Goal: Transaction & Acquisition: Purchase product/service

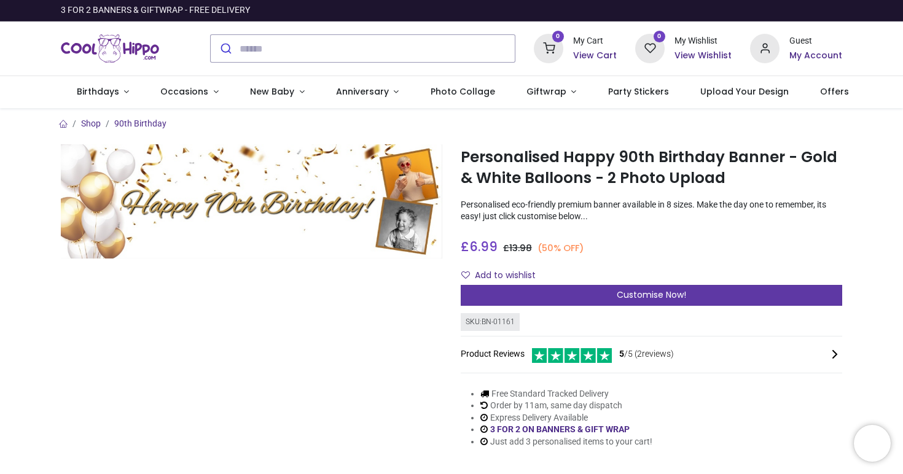
click at [566, 294] on div "Customise Now!" at bounding box center [651, 295] width 381 height 21
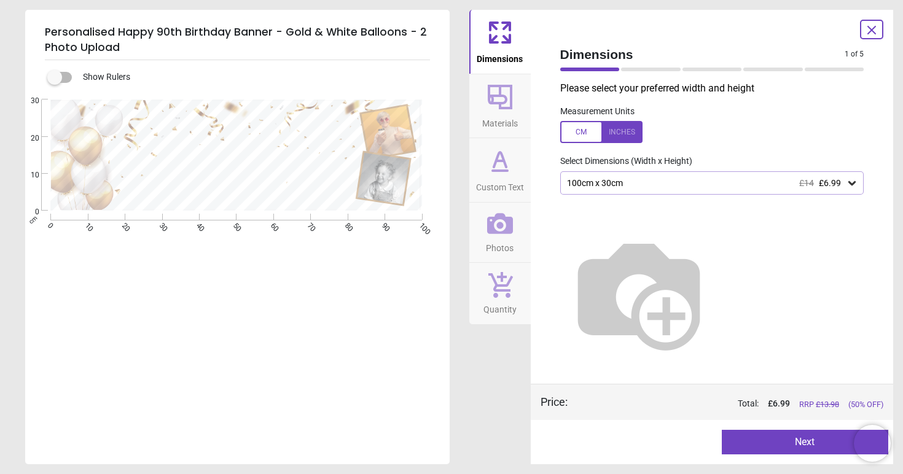
click at [515, 157] on button "Custom Text" at bounding box center [499, 170] width 61 height 64
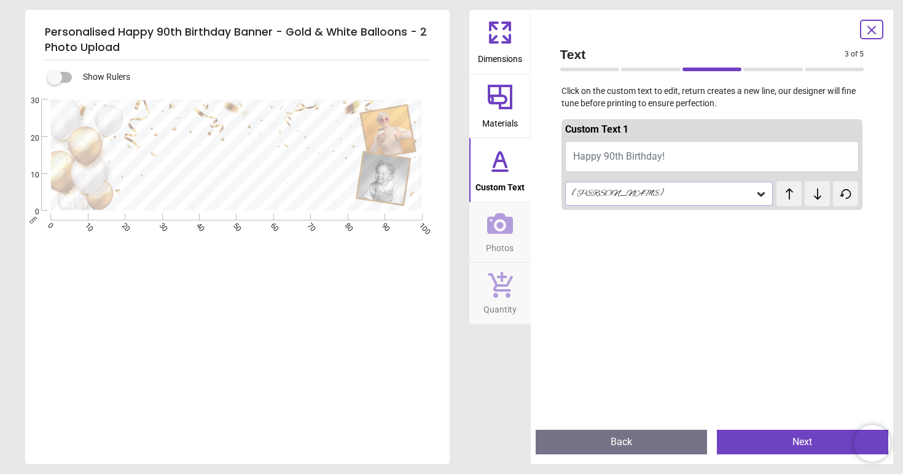
click at [699, 149] on button "Happy 90th Birthday!" at bounding box center [712, 156] width 294 height 31
click at [692, 155] on button "Happy 90th Birthday!" at bounding box center [712, 156] width 294 height 31
click at [672, 148] on button "Happy 90th Birthday!" at bounding box center [712, 156] width 294 height 31
click at [650, 161] on button "Happy 90th Birthday!" at bounding box center [712, 156] width 294 height 31
click at [632, 159] on span "Happy 90th Birthday!" at bounding box center [618, 156] width 91 height 12
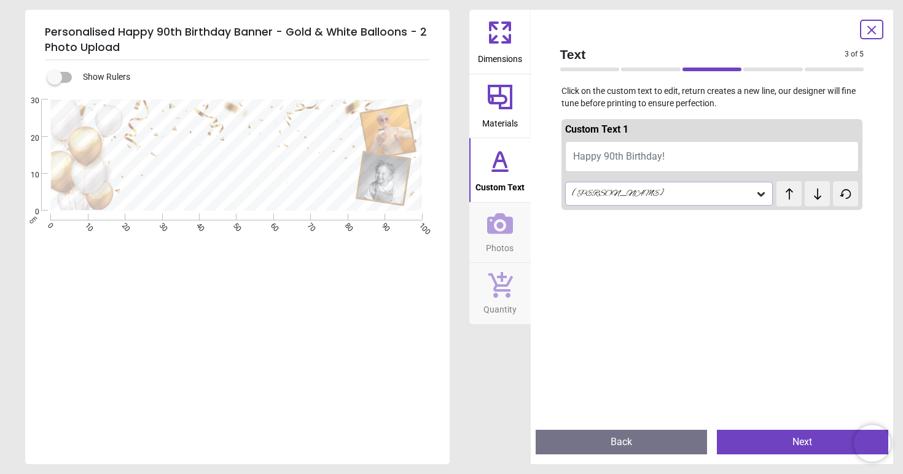
click at [632, 159] on span "Happy 90th Birthday!" at bounding box center [618, 156] width 91 height 12
click at [621, 177] on div "Custom Text 1 Happy 90th Birthday! Alex Brush test test" at bounding box center [712, 164] width 302 height 91
click at [857, 189] on button at bounding box center [845, 193] width 25 height 25
click at [707, 147] on button "Happy 90th Birthday!" at bounding box center [712, 156] width 294 height 31
click at [696, 155] on button "Happy 90th Birthday!" at bounding box center [712, 156] width 294 height 31
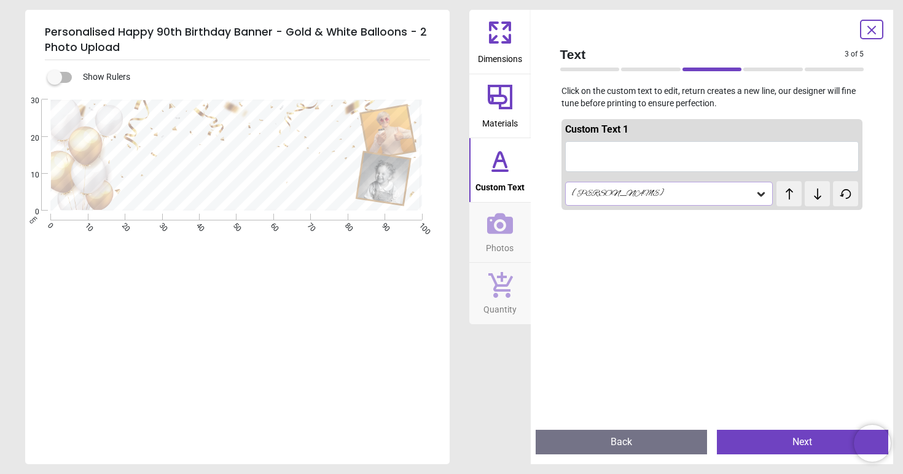
type textarea "*"
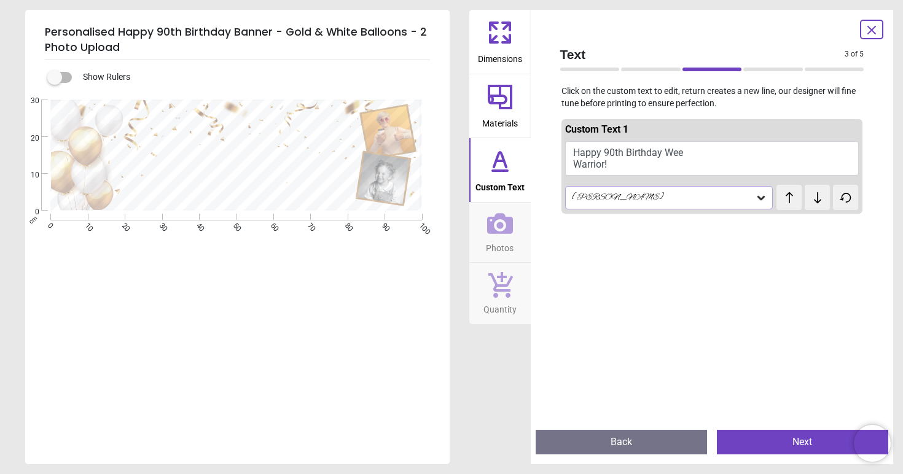
type textarea "**********"
click at [363, 311] on div "**********" at bounding box center [236, 336] width 422 height 474
click at [393, 292] on div "**********" at bounding box center [236, 336] width 422 height 474
click at [503, 247] on span "Photos" at bounding box center [500, 245] width 28 height 18
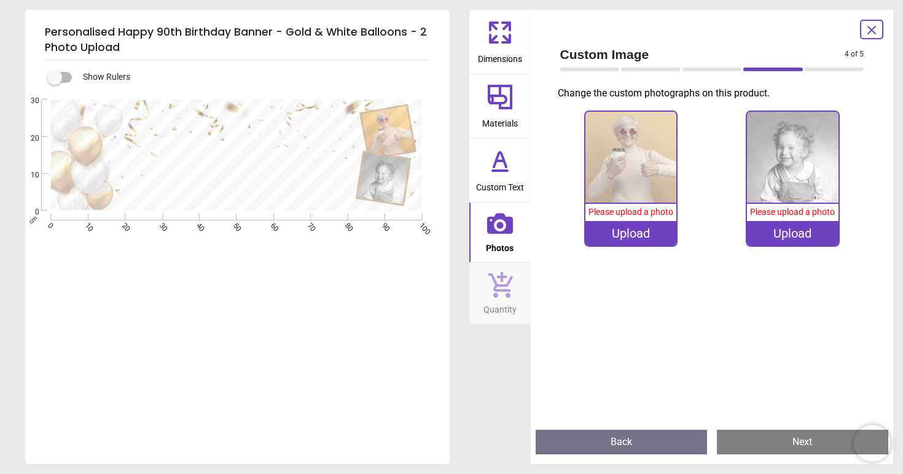
click at [651, 244] on div "Upload" at bounding box center [630, 233] width 91 height 25
click at [624, 233] on div "Upload" at bounding box center [630, 233] width 91 height 25
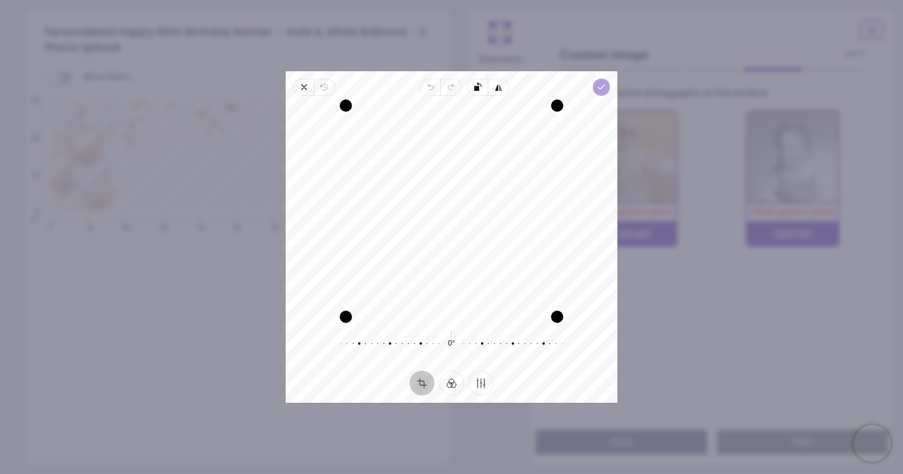
click at [601, 91] on icon "button" at bounding box center [601, 87] width 10 height 10
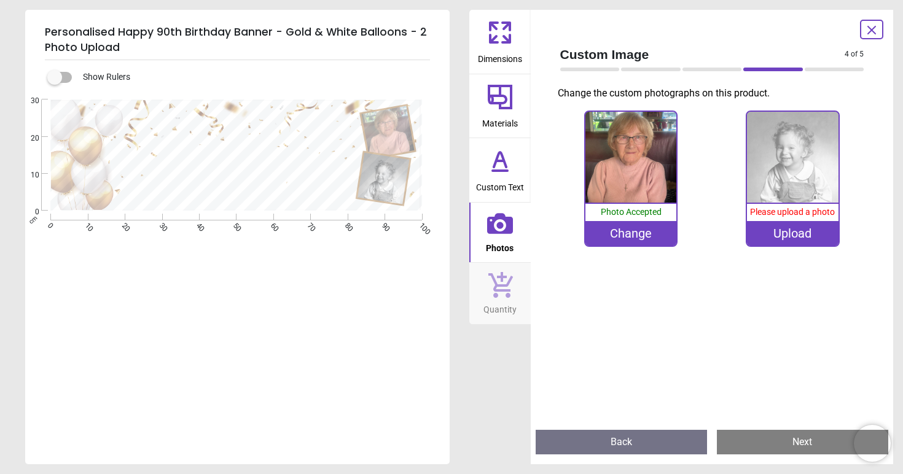
click at [868, 38] on div at bounding box center [871, 30] width 23 height 20
click at [569, 443] on button "Back" at bounding box center [620, 442] width 171 height 25
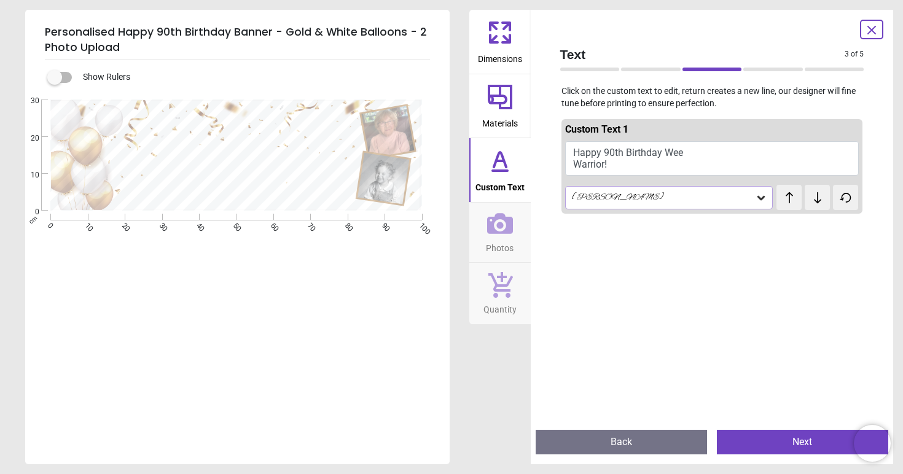
click at [569, 446] on button "Back" at bounding box center [620, 442] width 171 height 25
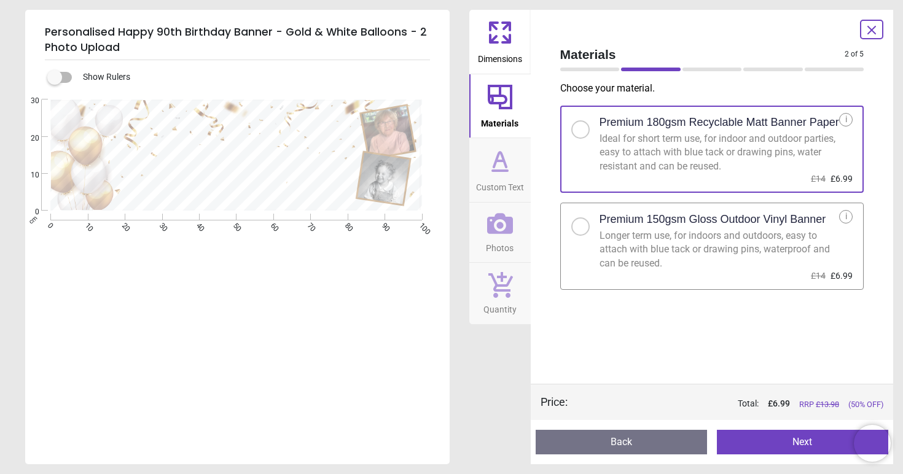
click at [569, 446] on button "Back" at bounding box center [620, 442] width 171 height 25
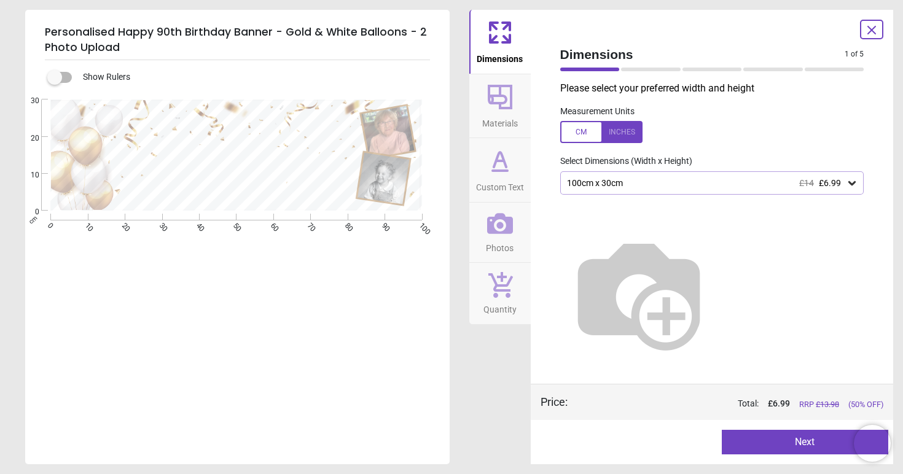
click at [869, 33] on icon at bounding box center [871, 29] width 7 height 7
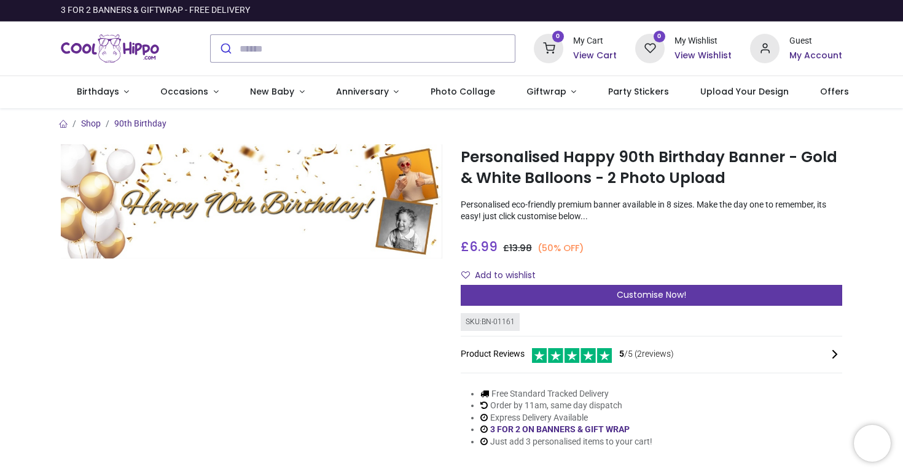
click at [548, 289] on div "Customise Now!" at bounding box center [651, 295] width 381 height 21
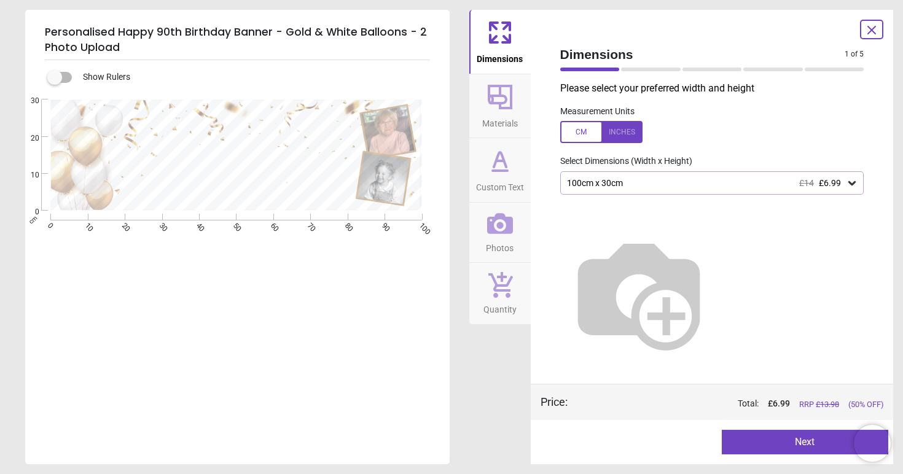
click at [515, 118] on span "Materials" at bounding box center [500, 121] width 36 height 18
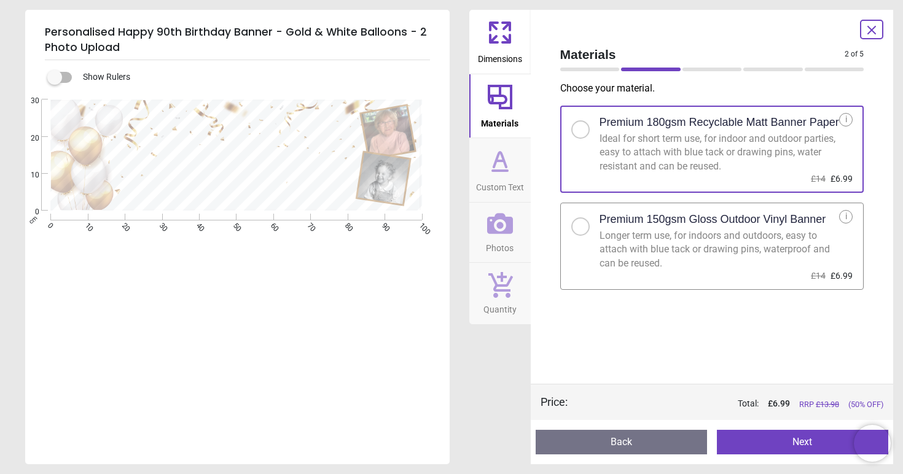
click at [871, 31] on icon at bounding box center [871, 29] width 7 height 7
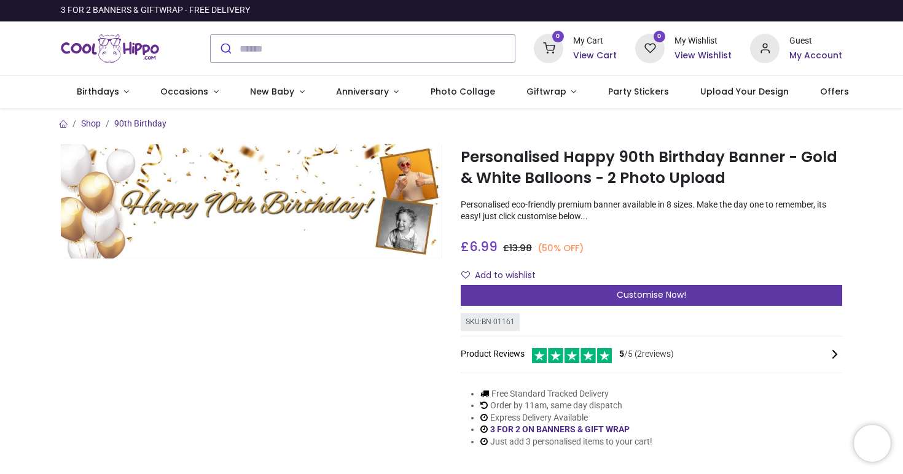
click at [496, 294] on div "Customise Now!" at bounding box center [651, 295] width 381 height 21
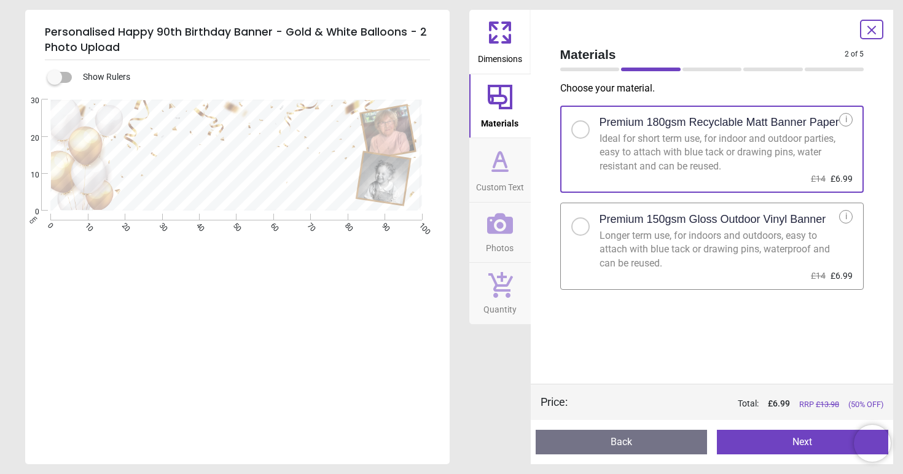
click at [500, 252] on span "Photos" at bounding box center [500, 245] width 28 height 18
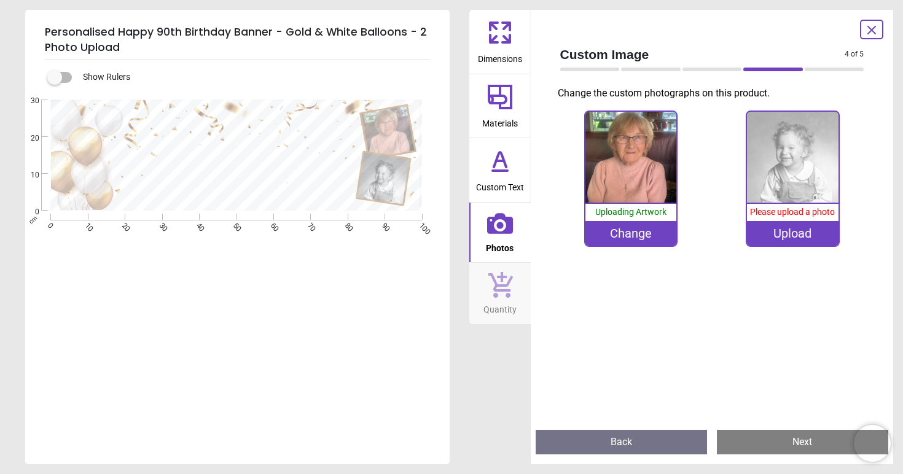
click at [875, 29] on icon at bounding box center [871, 30] width 15 height 15
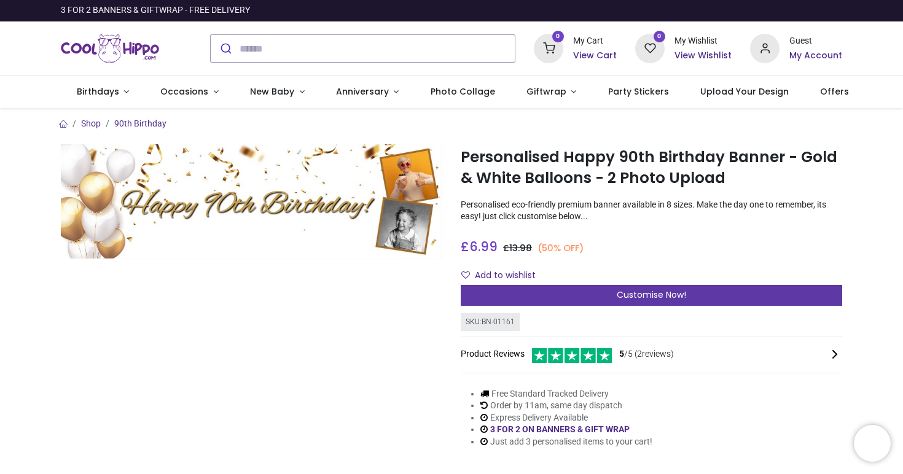
click at [719, 300] on div "Customise Now!" at bounding box center [651, 295] width 381 height 21
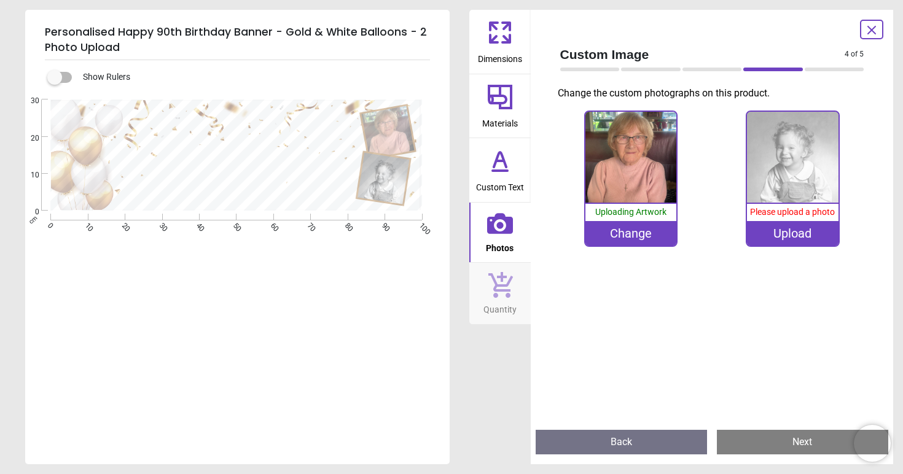
click at [502, 298] on span "Quantity" at bounding box center [499, 307] width 33 height 18
click at [497, 289] on icon at bounding box center [500, 285] width 25 height 26
click at [510, 284] on icon at bounding box center [500, 284] width 26 height 27
